Goal: Task Accomplishment & Management: Use online tool/utility

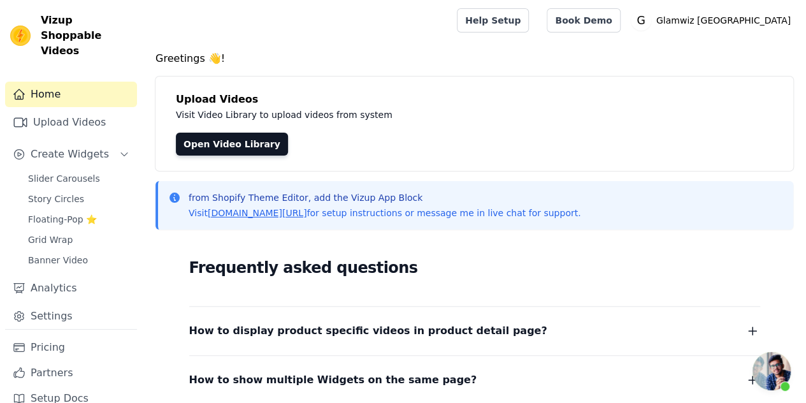
scroll to position [491, 0]
click at [70, 113] on link "Upload Videos" at bounding box center [71, 122] width 132 height 25
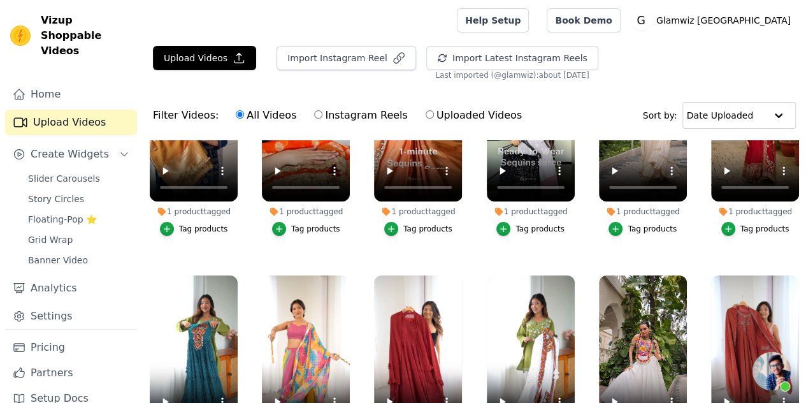
scroll to position [1, 0]
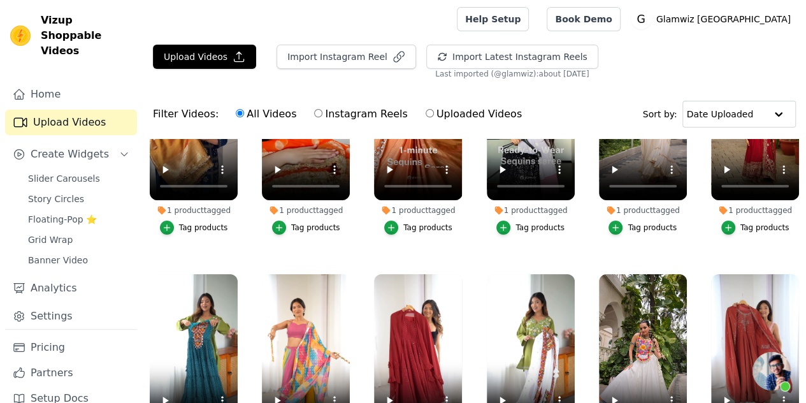
click at [799, 171] on div "1 product tagged Tag products" at bounding box center [755, 141] width 102 height 210
drag, startPoint x: 799, startPoint y: 171, endPoint x: 806, endPoint y: 143, distance: 29.4
click at [806, 143] on ul "1 product tagged Tag products 1 product tagged Tag products 1 product tagged Ta…" at bounding box center [475, 320] width 664 height 362
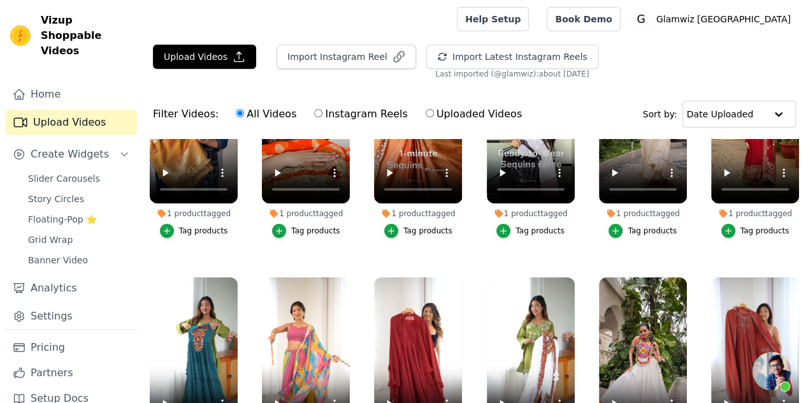
scroll to position [0, 0]
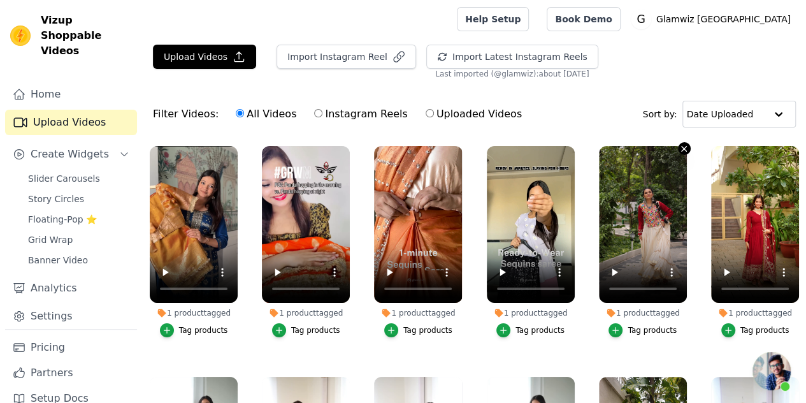
click at [680, 150] on icon "button" at bounding box center [685, 149] width 10 height 10
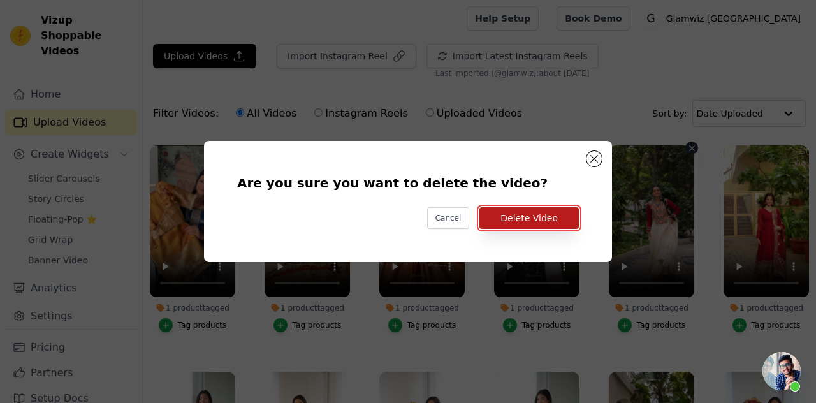
click at [561, 211] on button "Delete Video" at bounding box center [528, 218] width 99 height 22
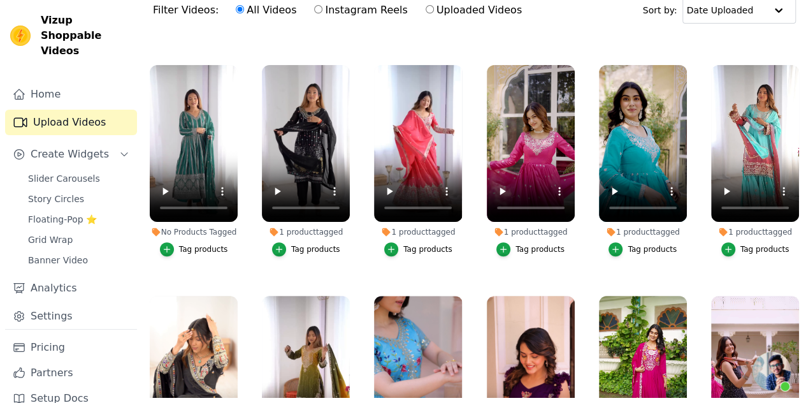
scroll to position [7492, 0]
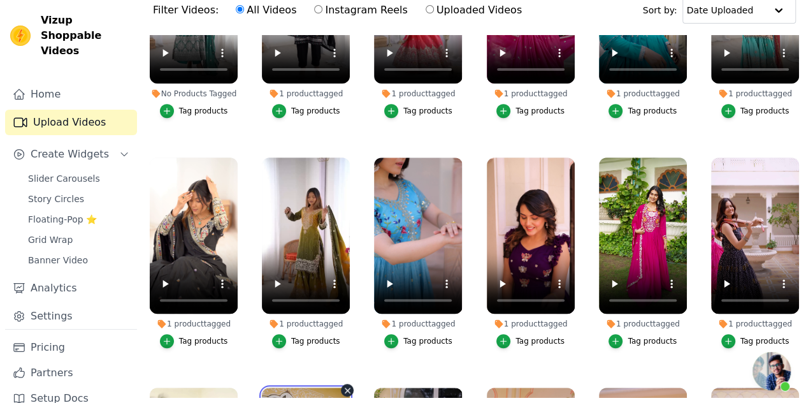
click at [799, 335] on ul "1 product tagged Tag products 1 product tagged Tag products 1 product tagged Ta…" at bounding box center [475, 216] width 664 height 362
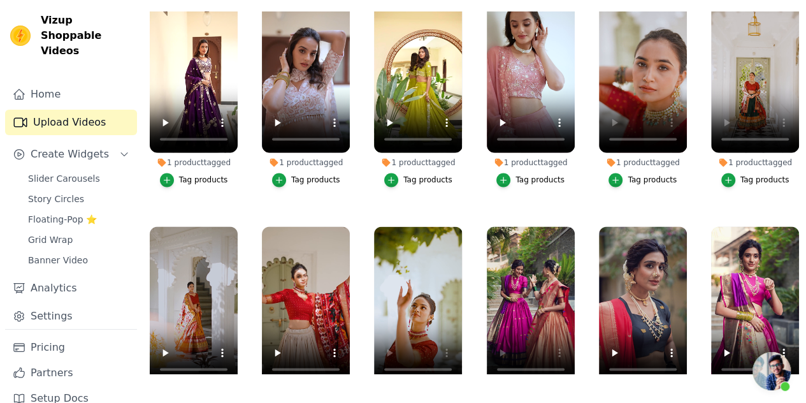
scroll to position [10651, 0]
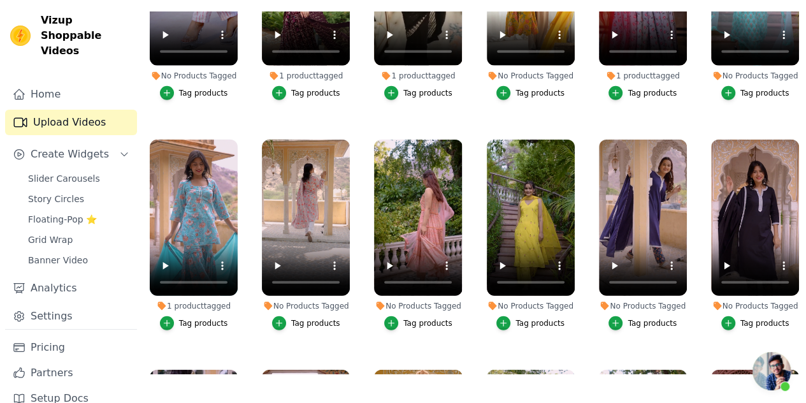
scroll to position [16680, 0]
